Goal: Task Accomplishment & Management: Manage account settings

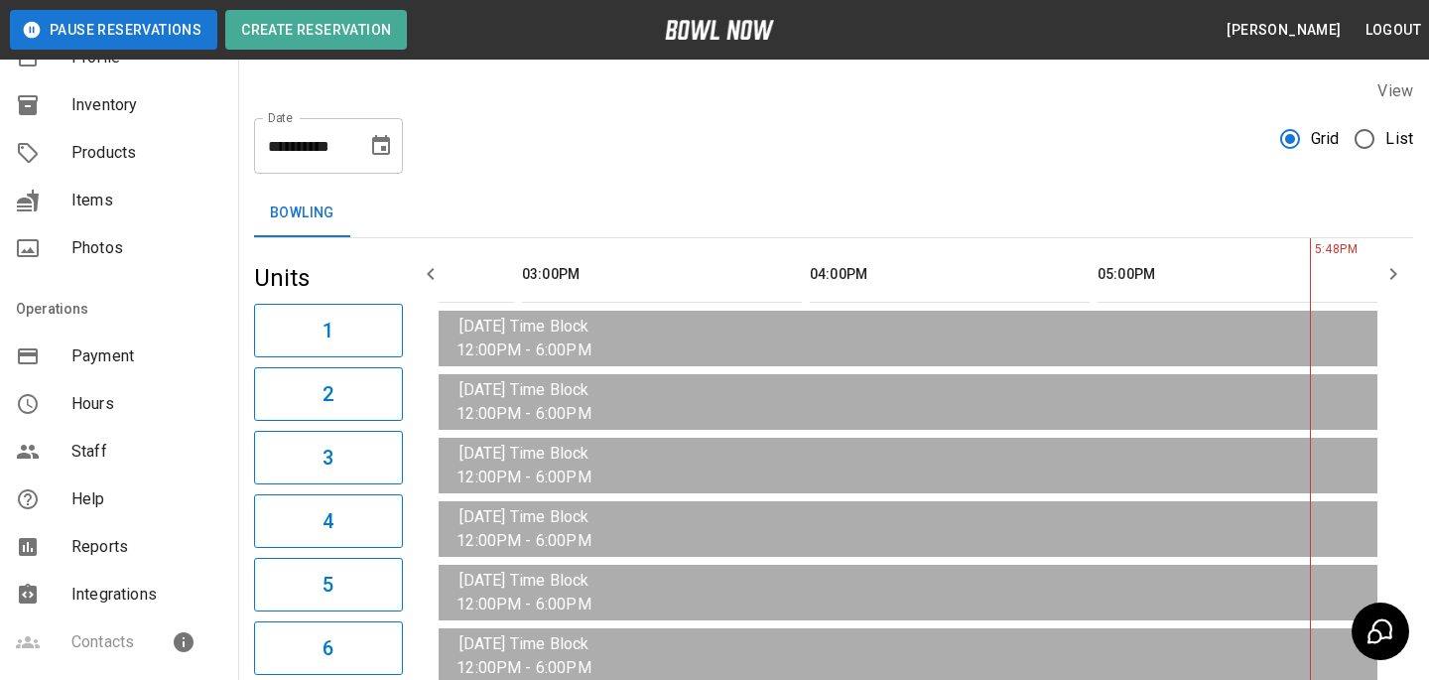
scroll to position [392, 0]
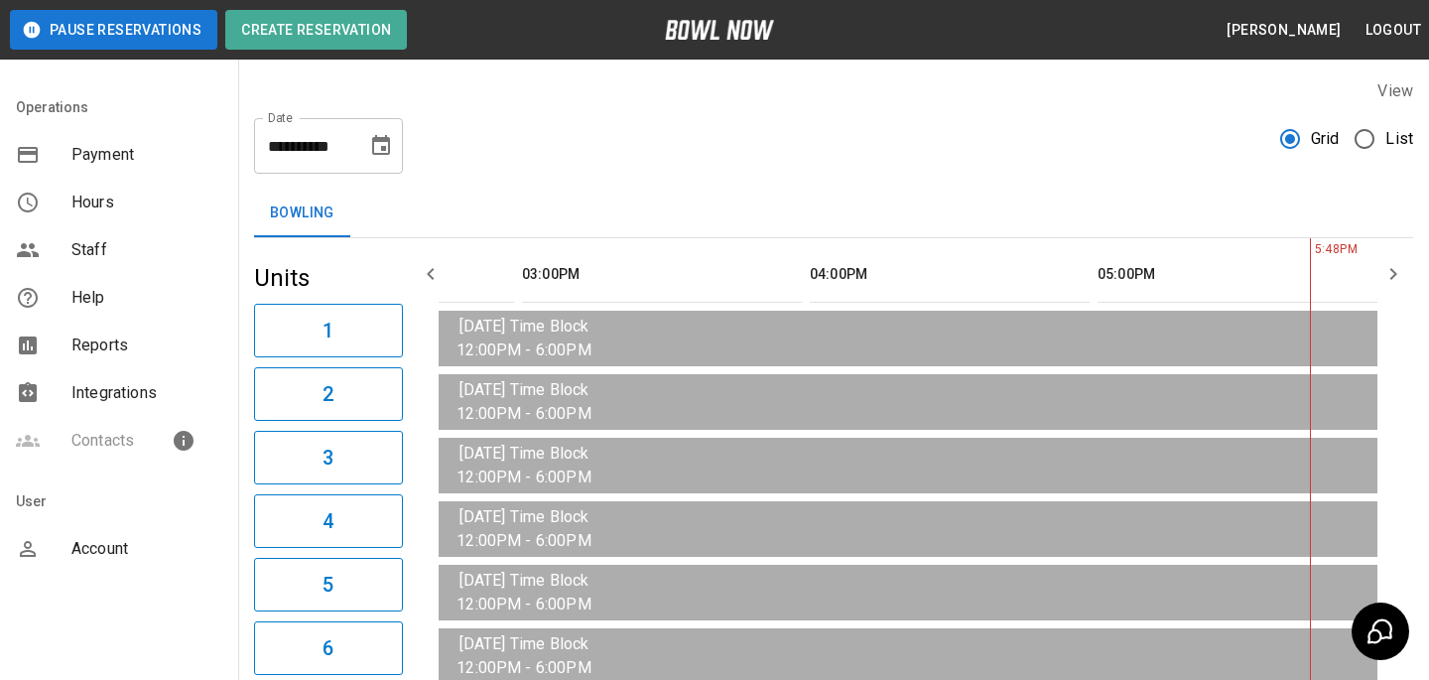
click at [122, 549] on span "Account" at bounding box center [146, 549] width 151 height 24
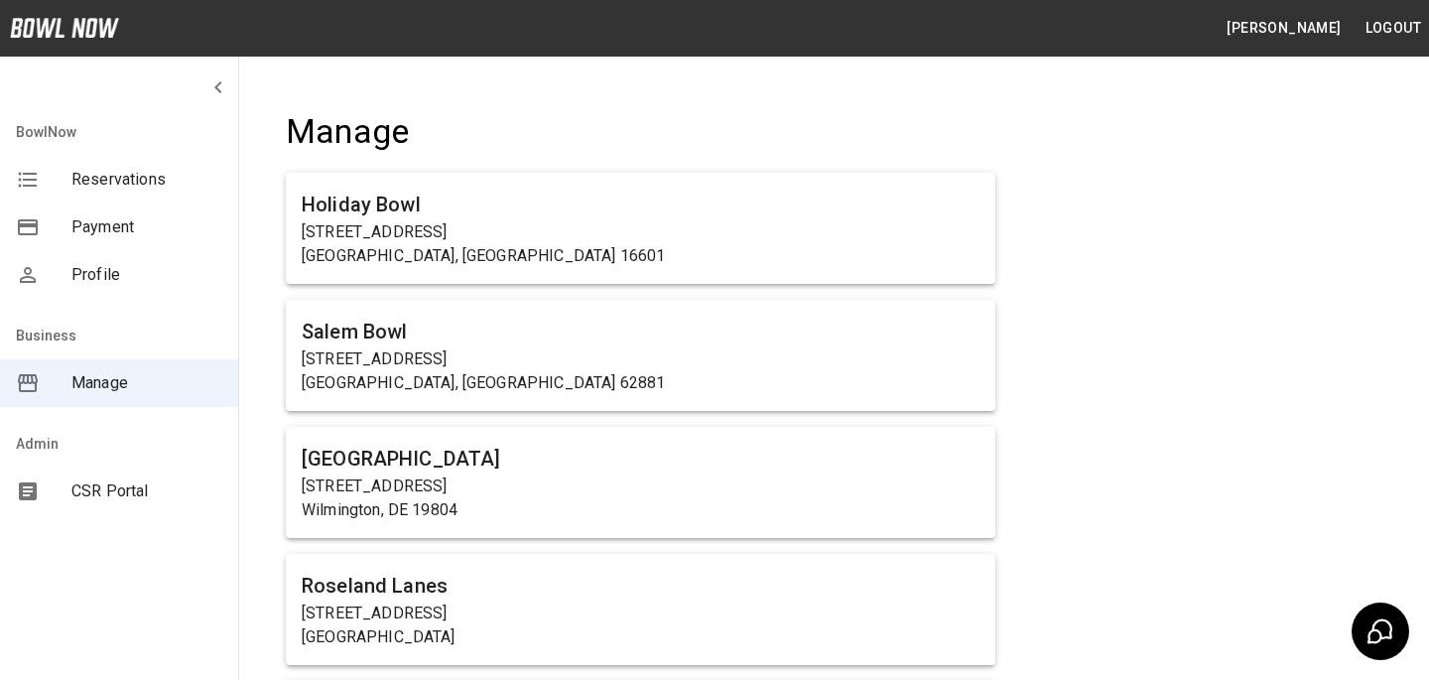
scroll to position [1261, 0]
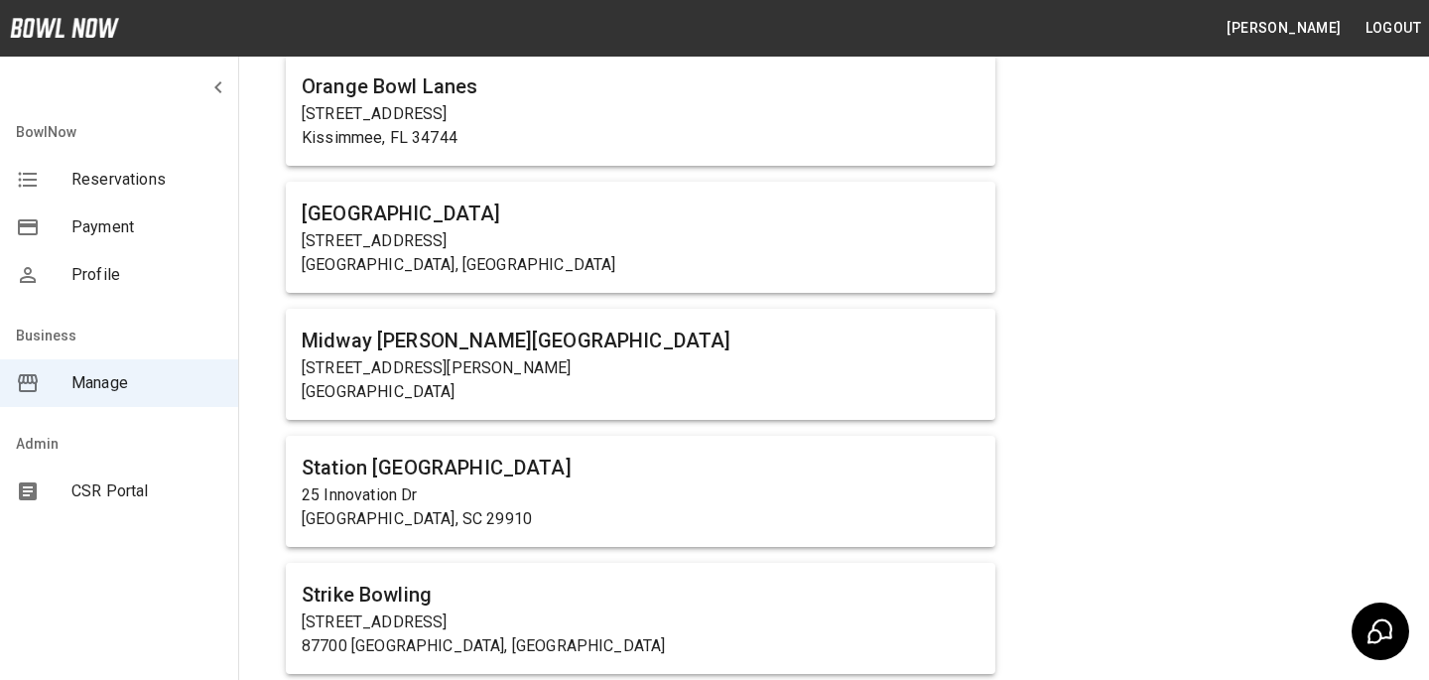
click at [465, 349] on h6 "Midway [PERSON_NAME][GEOGRAPHIC_DATA]" at bounding box center [641, 340] width 678 height 32
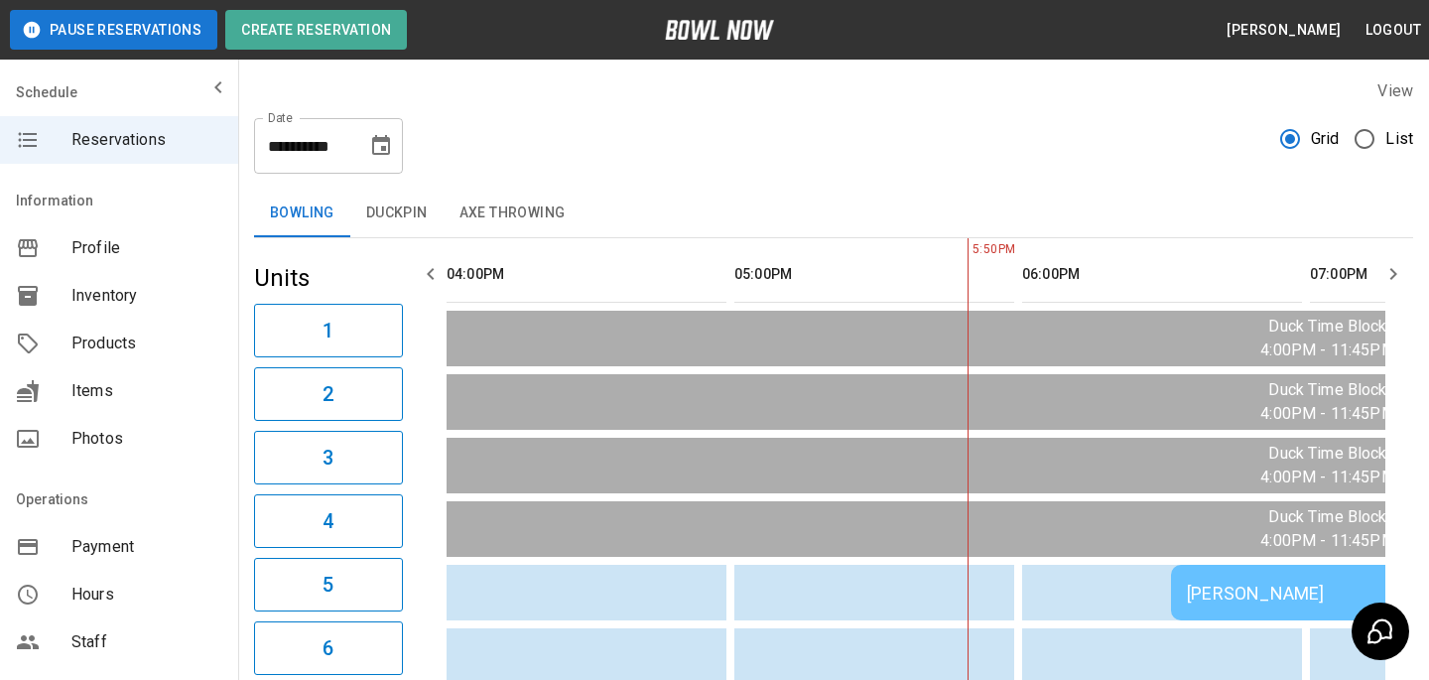
scroll to position [0, 288]
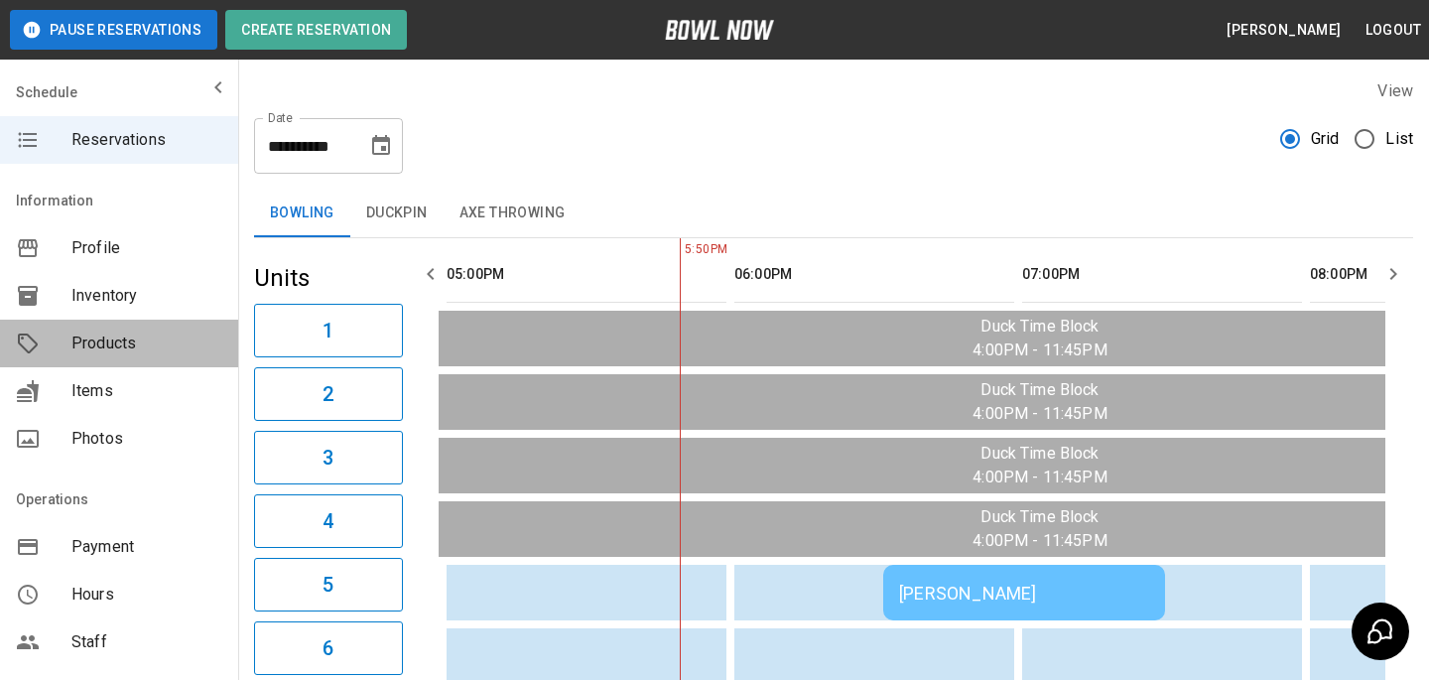
click at [136, 341] on span "Products" at bounding box center [146, 343] width 151 height 24
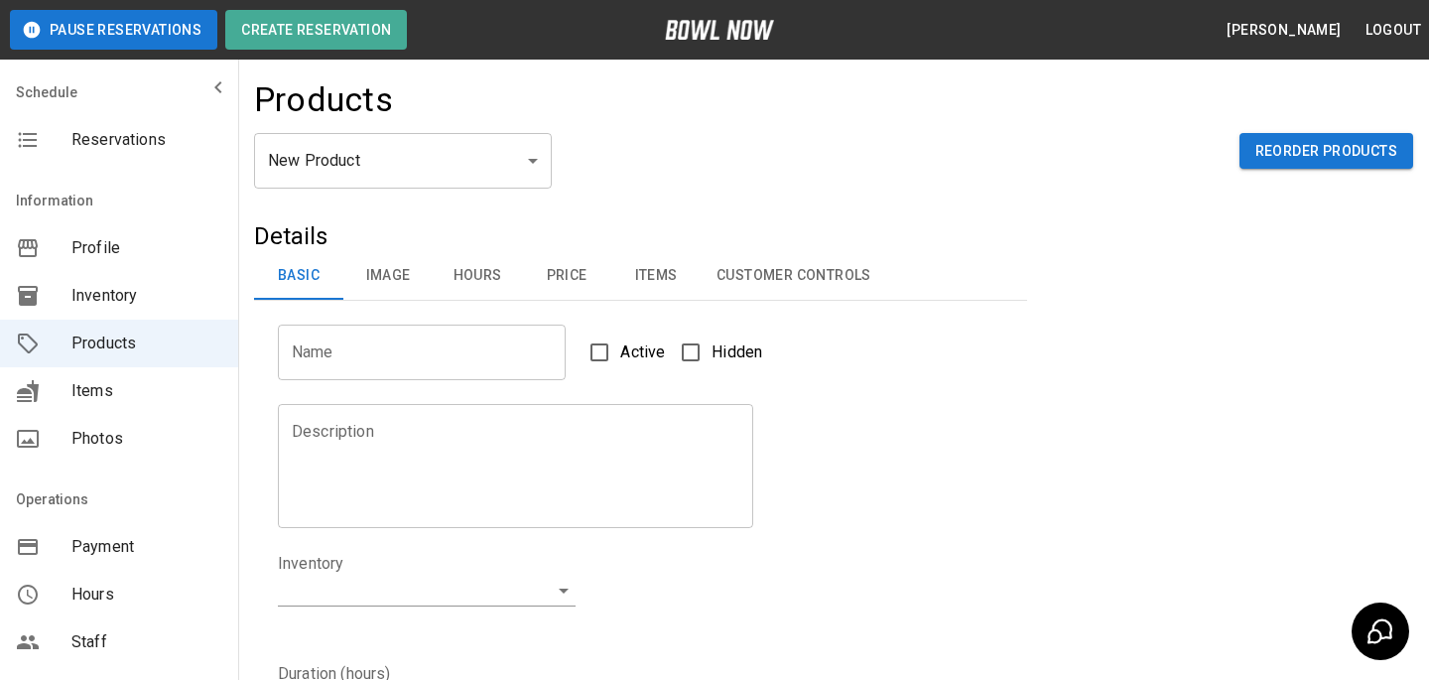
click at [798, 262] on button "Customer Controls" at bounding box center [794, 276] width 187 height 48
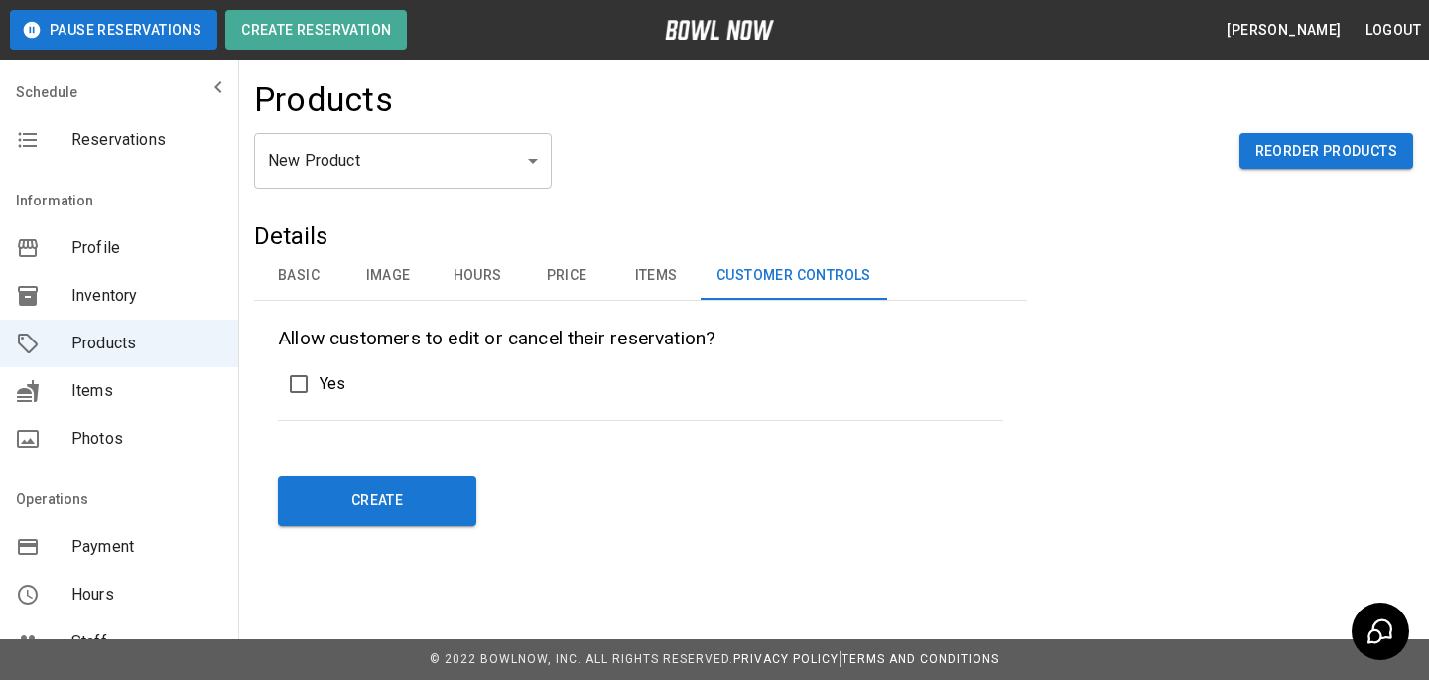
click at [323, 381] on p "Yes" at bounding box center [333, 384] width 26 height 24
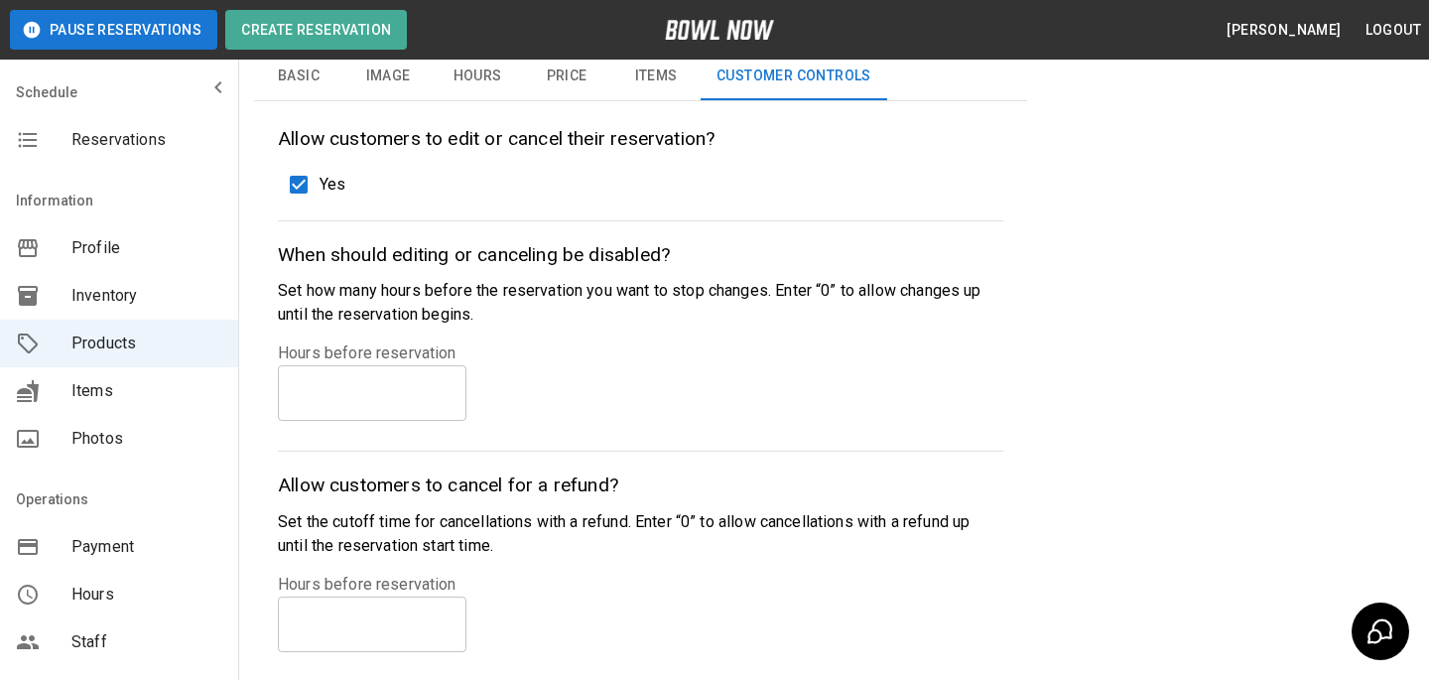
scroll to position [200, 0]
drag, startPoint x: 423, startPoint y: 484, endPoint x: 692, endPoint y: 498, distance: 269.3
click at [692, 498] on p "Allow customers to cancel for a refund?" at bounding box center [640, 484] width 725 height 29
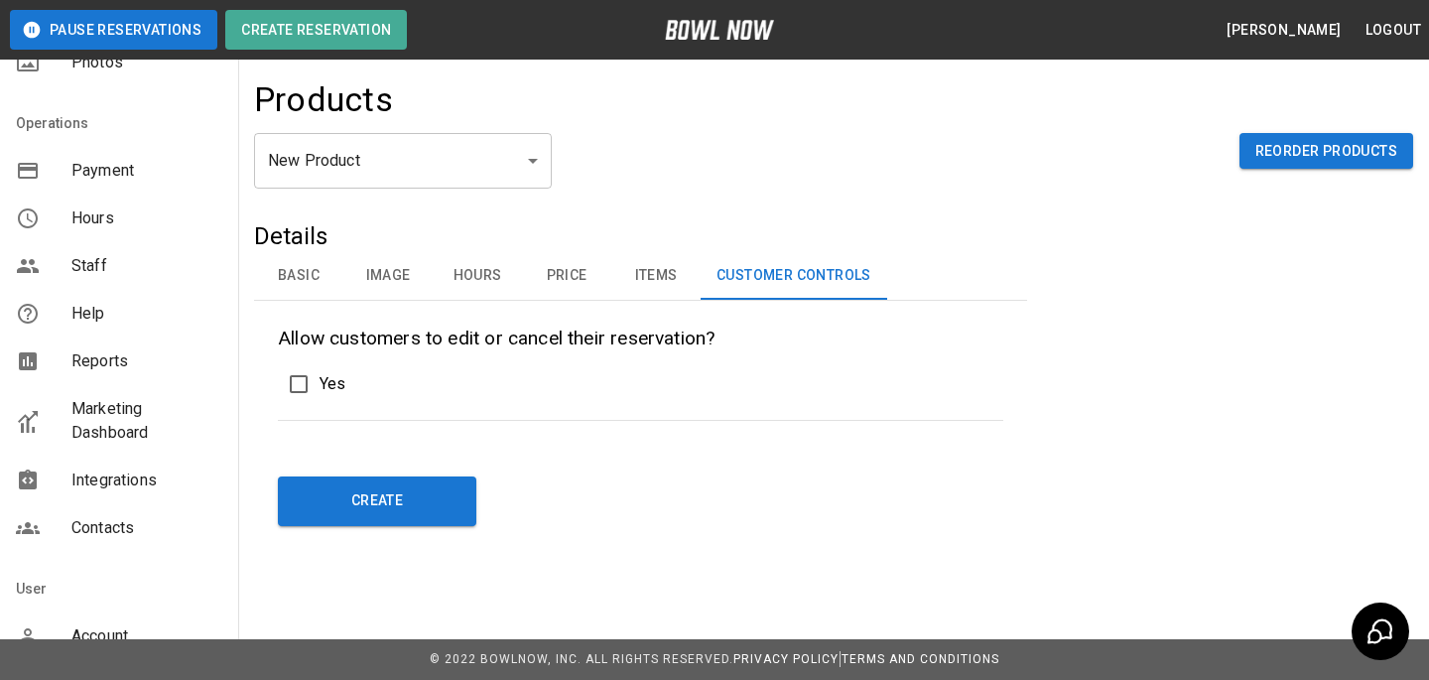
scroll to position [463, 0]
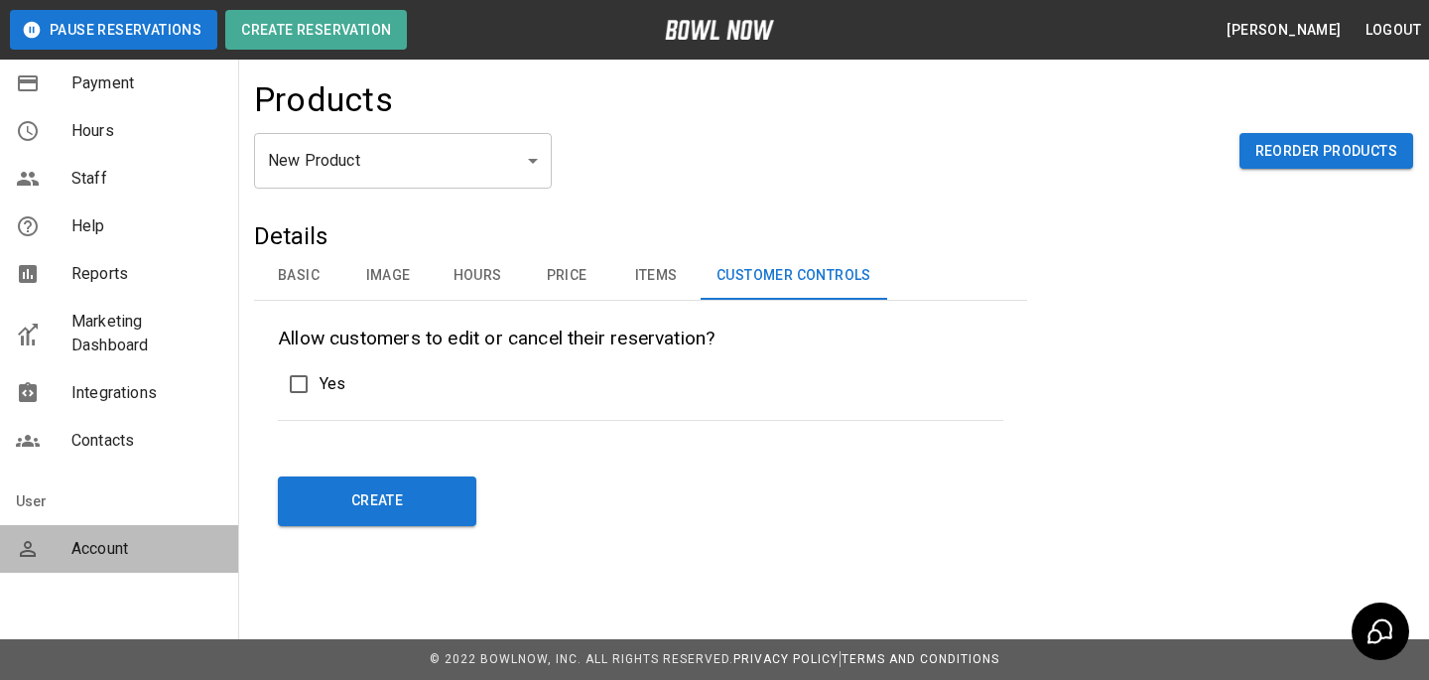
click at [103, 553] on span "Account" at bounding box center [146, 549] width 151 height 24
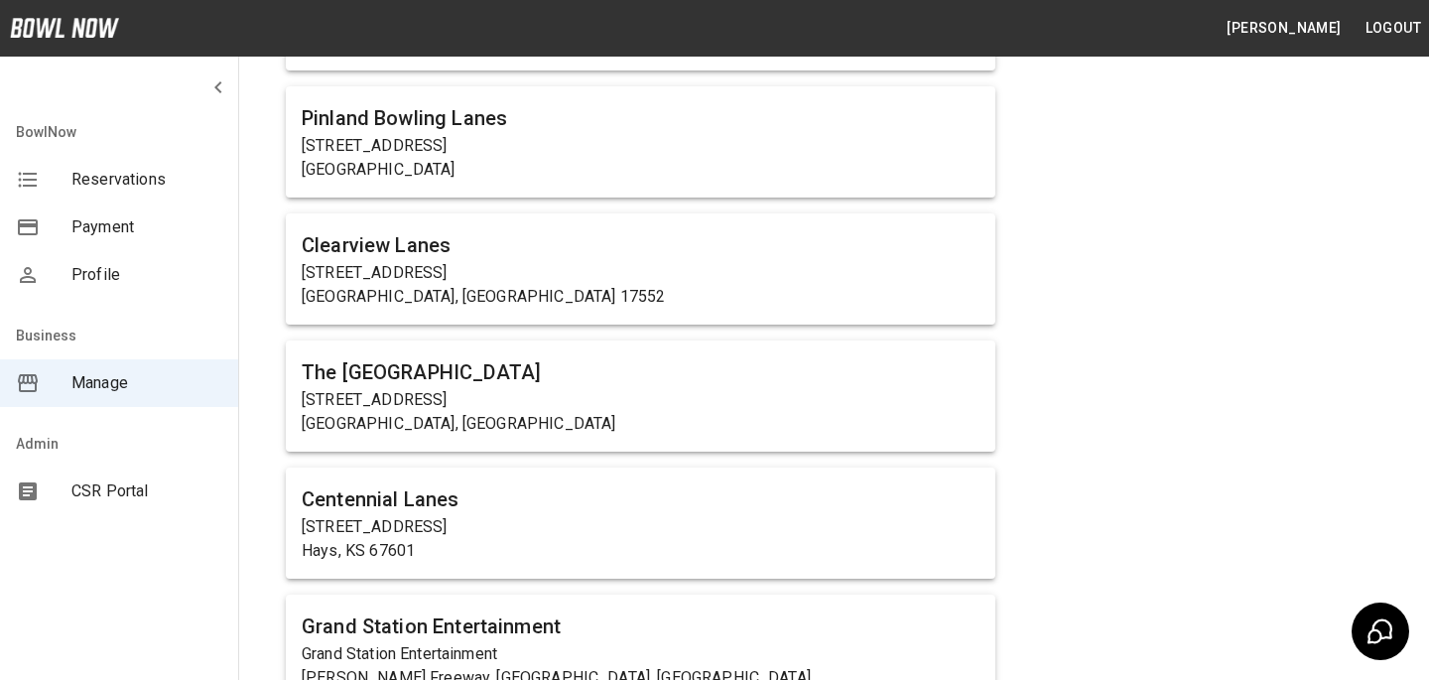
scroll to position [12184, 0]
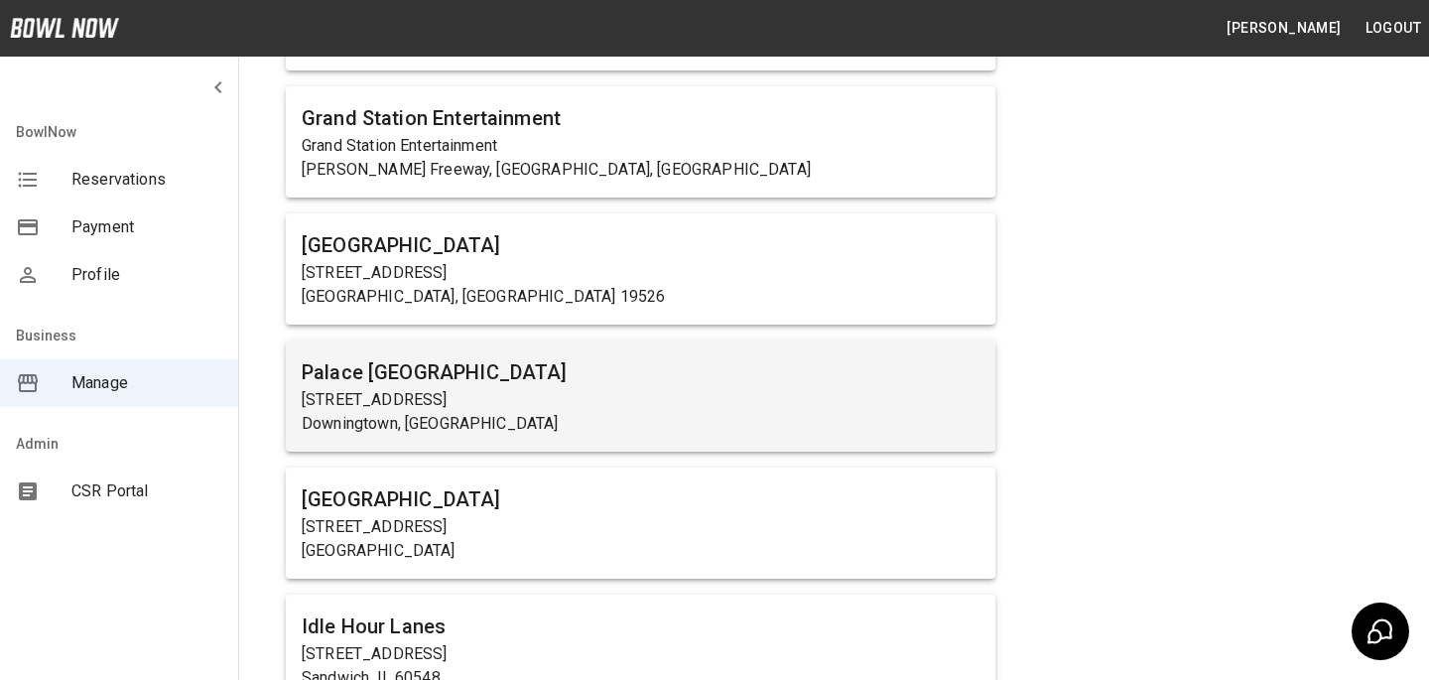
click at [590, 356] on h6 "Palace [GEOGRAPHIC_DATA]" at bounding box center [641, 372] width 678 height 32
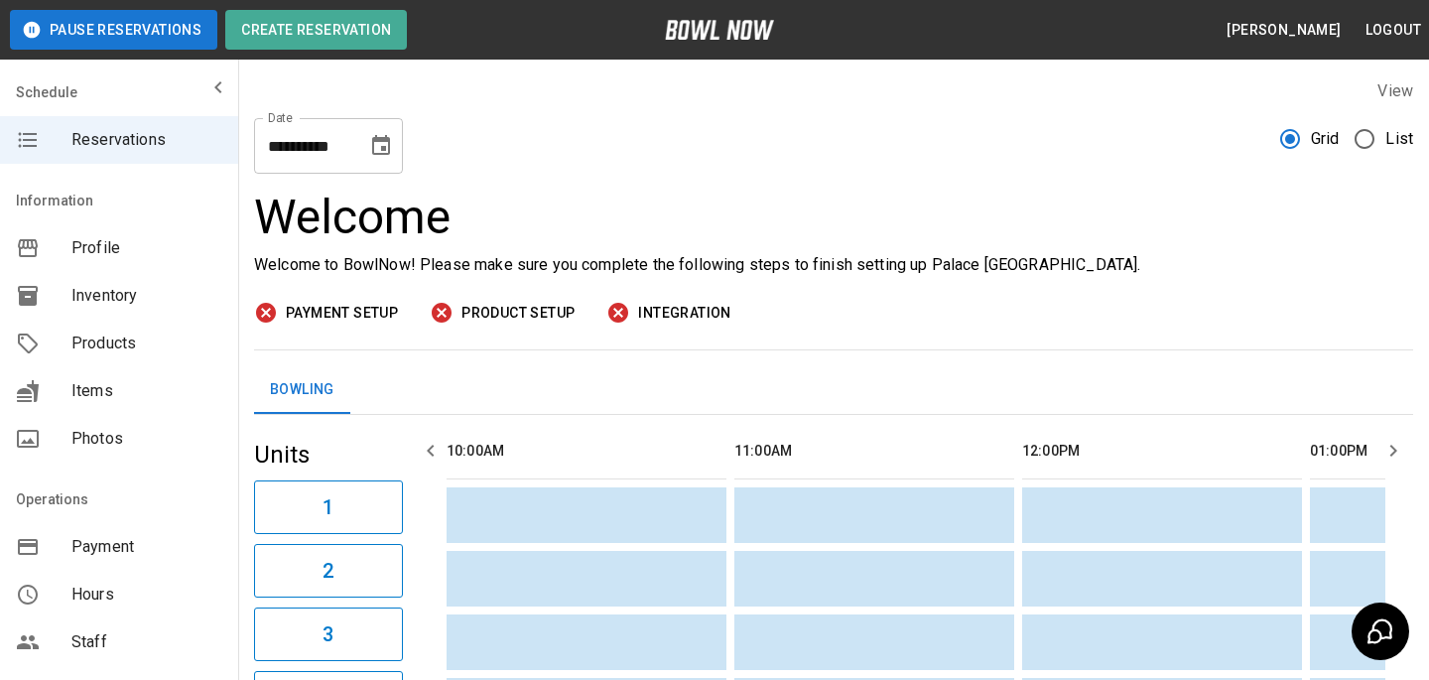
scroll to position [0, 2014]
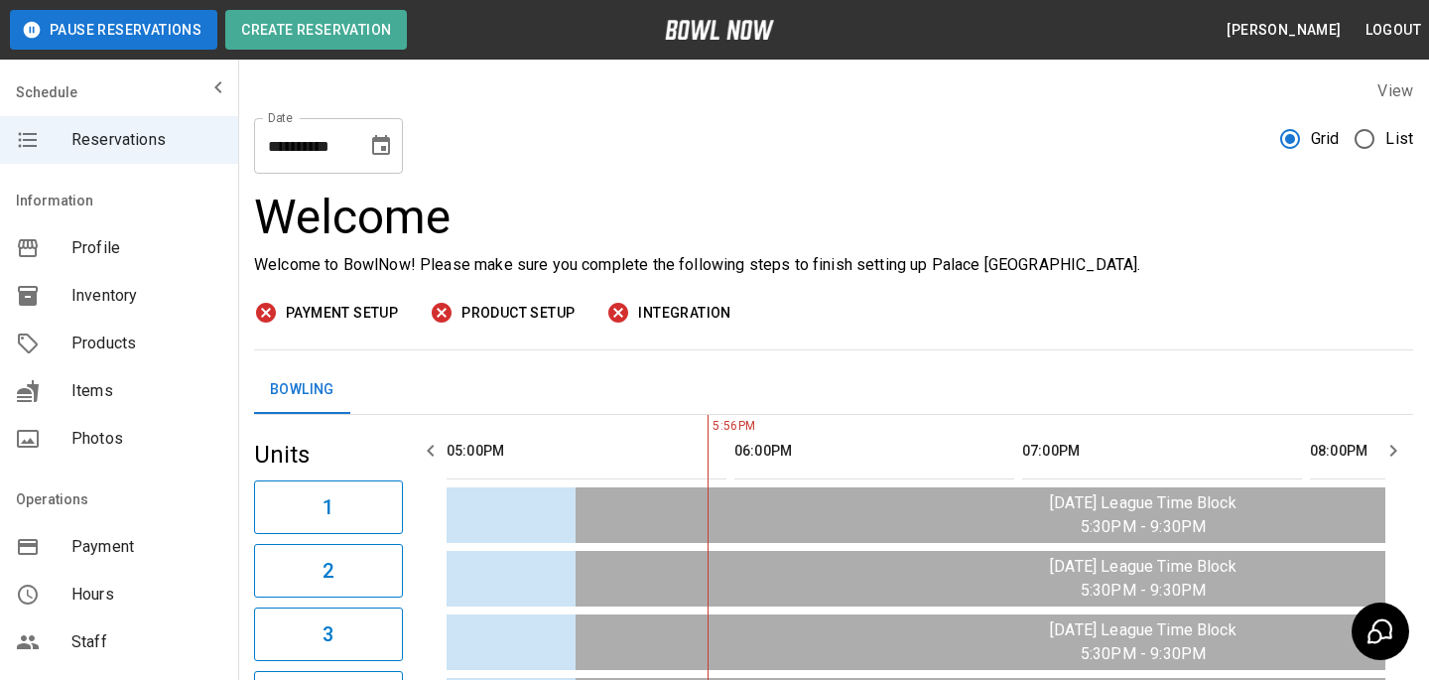
click at [180, 649] on span "Staff" at bounding box center [146, 642] width 151 height 24
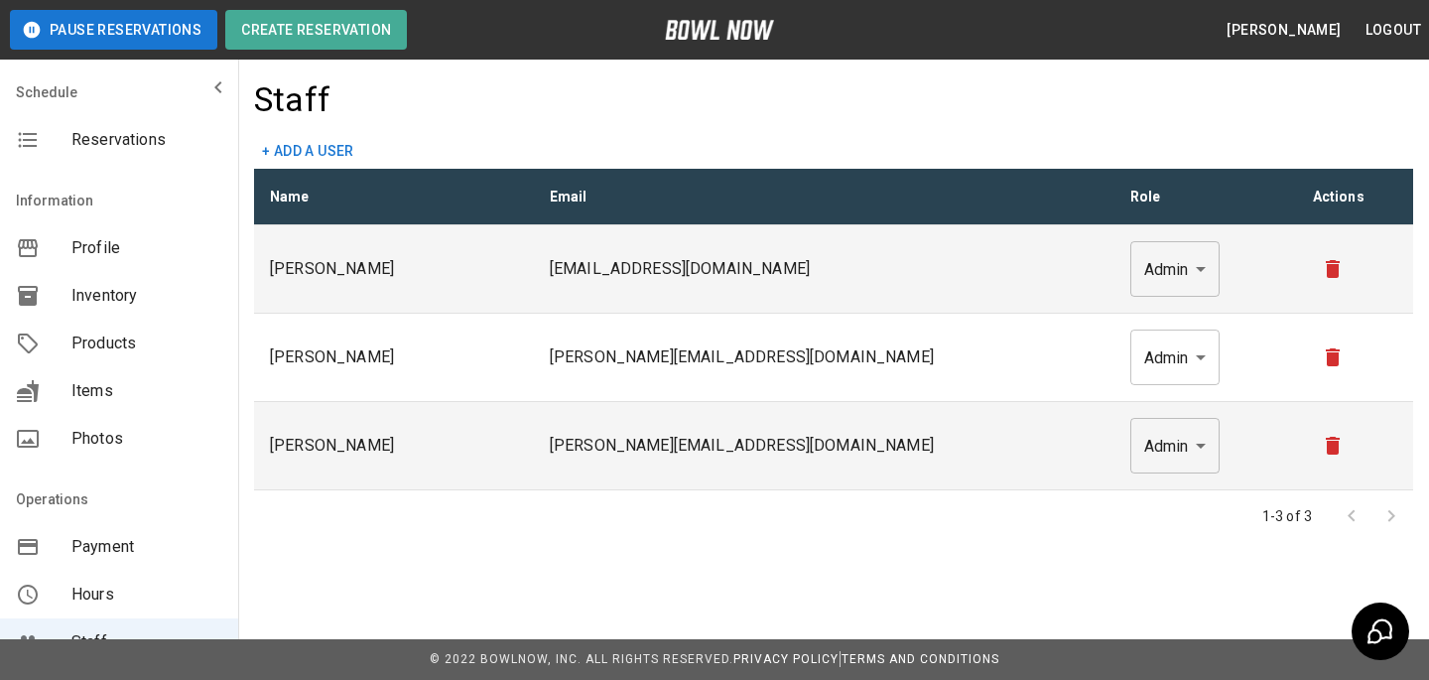
click at [310, 138] on button "+ Add a user" at bounding box center [308, 151] width 108 height 37
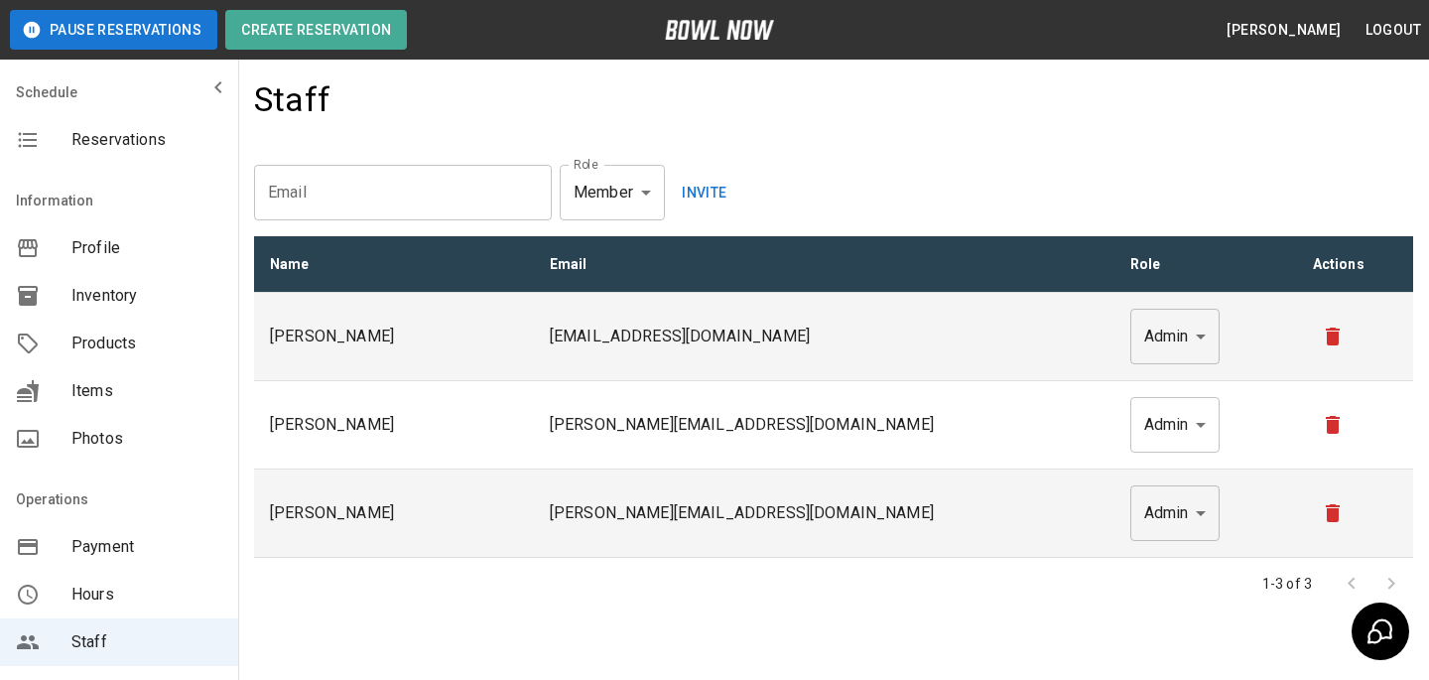
click at [408, 210] on input "email" at bounding box center [403, 193] width 298 height 56
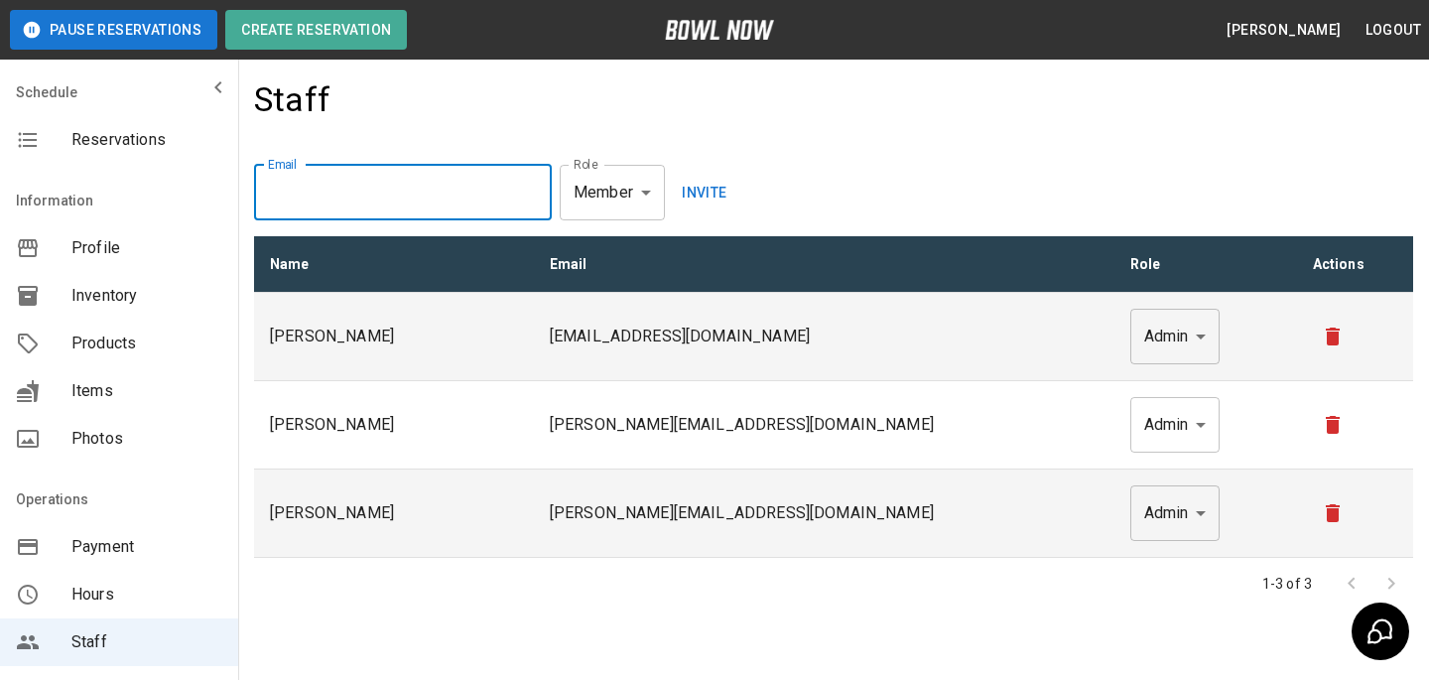
paste input "**********"
type input "**********"
click at [695, 207] on button "Invite" at bounding box center [705, 193] width 64 height 56
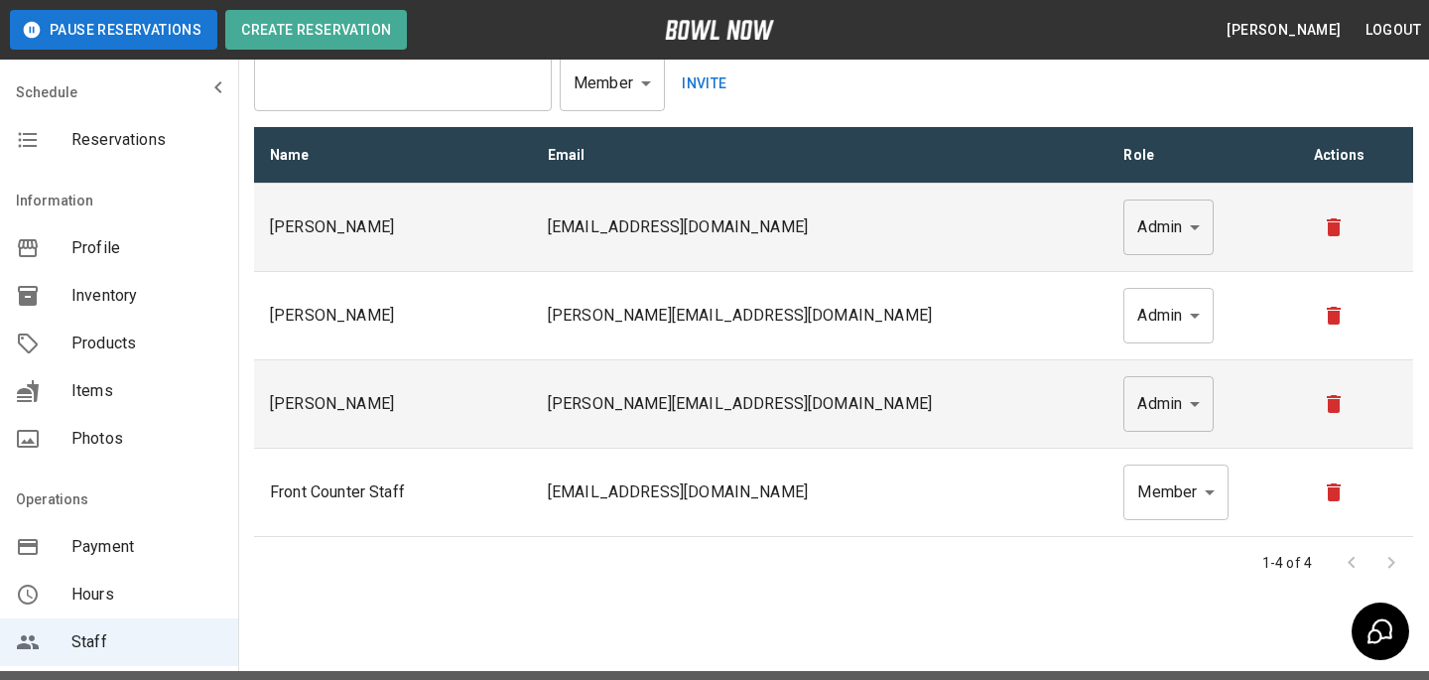
scroll to position [141, 0]
